Goal: Find contact information: Find contact information

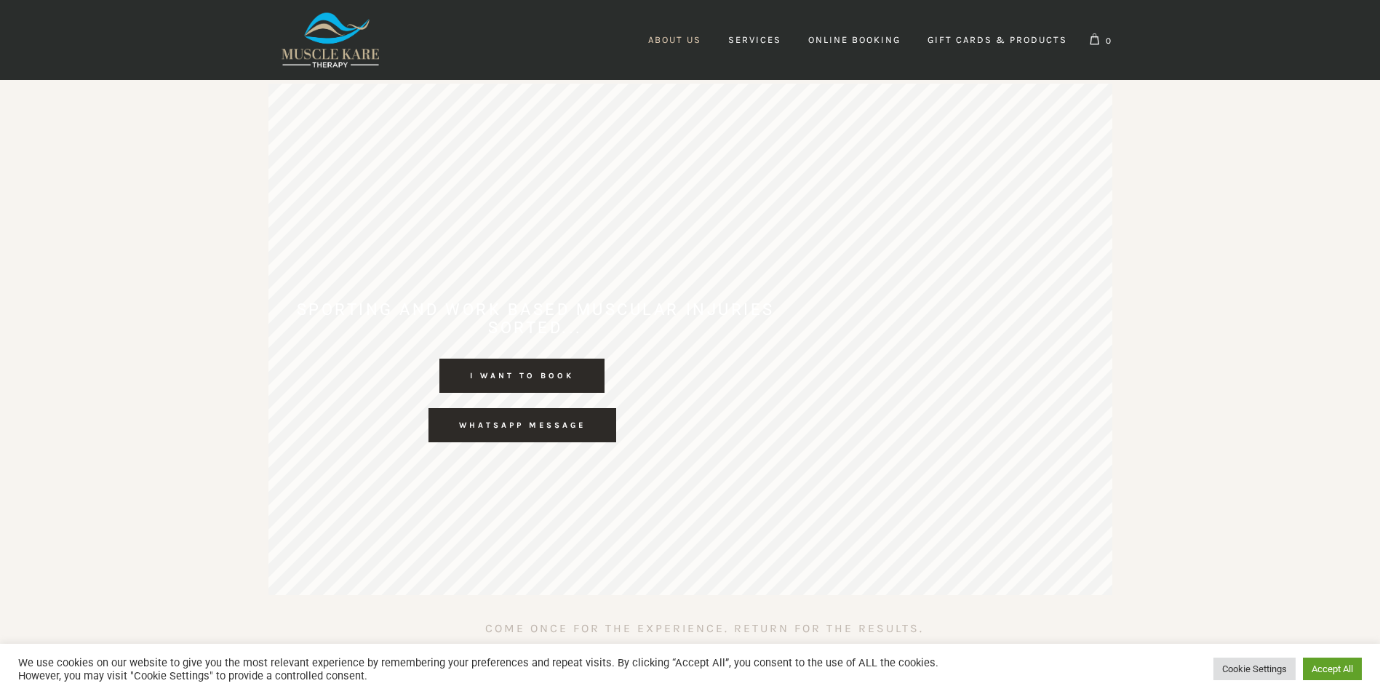
scroll to position [0, 215]
click at [684, 37] on span "About Us" at bounding box center [674, 39] width 53 height 11
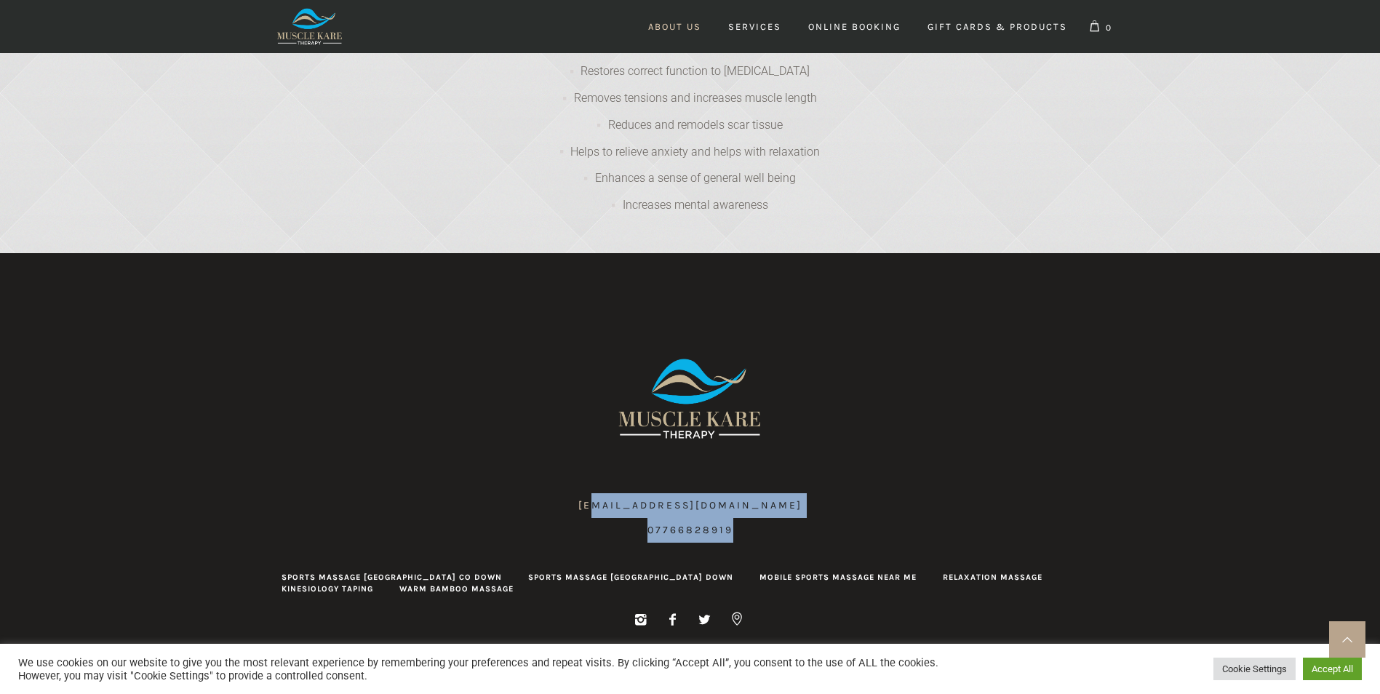
scroll to position [0, 402]
drag, startPoint x: 792, startPoint y: 442, endPoint x: 586, endPoint y: 442, distance: 205.9
click at [586, 493] on div "[EMAIL_ADDRESS][DOMAIN_NAME] 07766828919" at bounding box center [690, 517] width 844 height 49
copy div "[EMAIL_ADDRESS][DOMAIN_NAME] 07766828919"
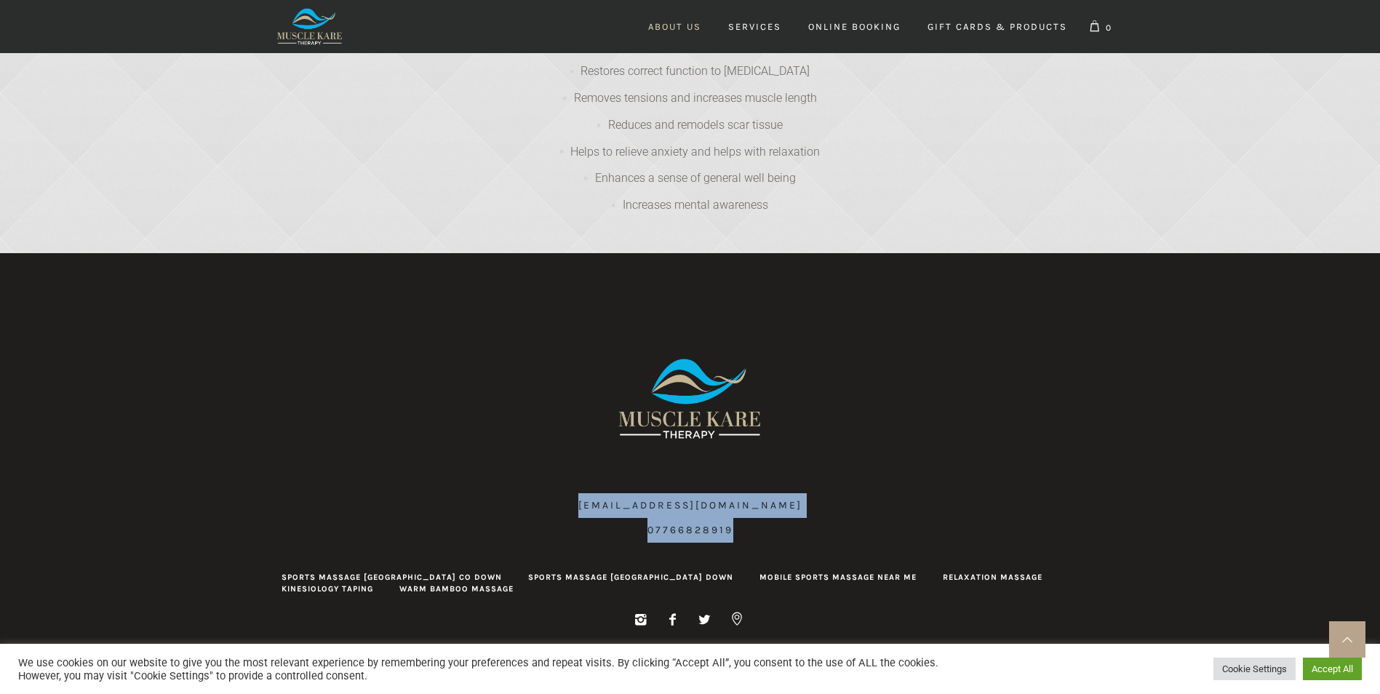
click at [753, 493] on div "[EMAIL_ADDRESS][DOMAIN_NAME] 07766828919" at bounding box center [690, 517] width 224 height 49
